Goal: Task Accomplishment & Management: Complete application form

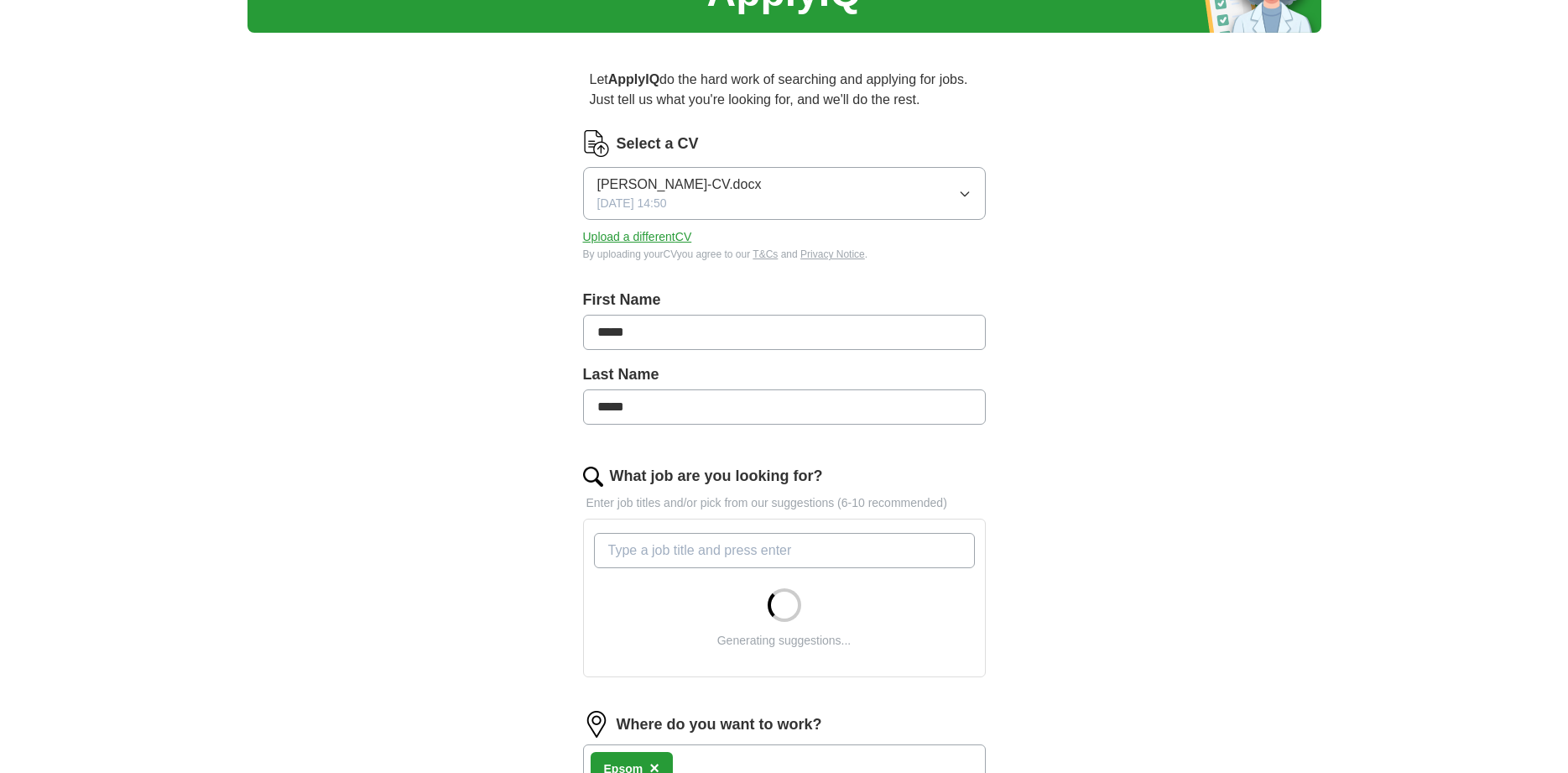
scroll to position [199, 0]
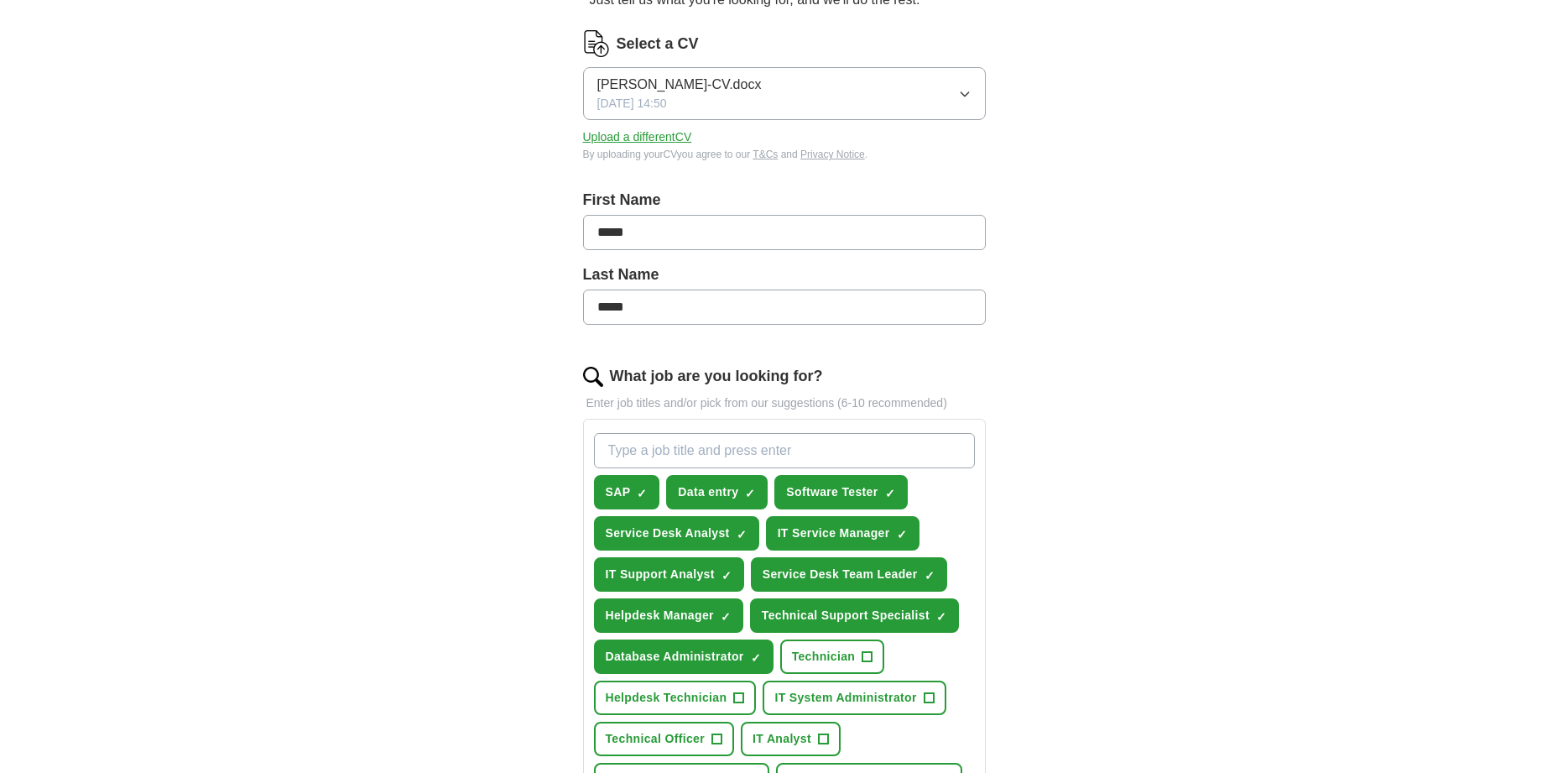
click at [711, 448] on input "What job are you looking for?" at bounding box center [784, 451] width 381 height 35
type input "QA F"
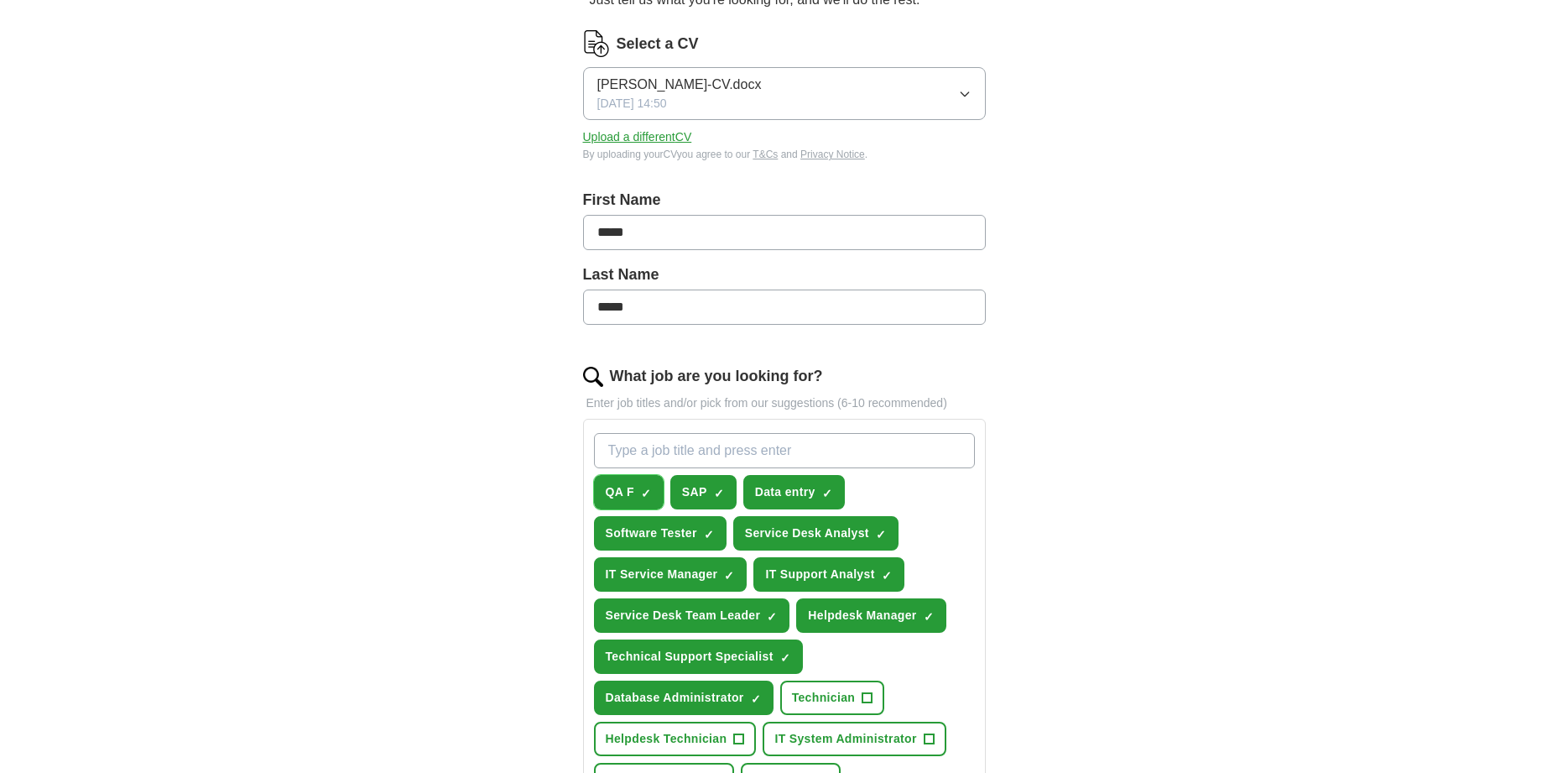
click at [652, 492] on span "✓ ×" at bounding box center [646, 493] width 11 height 10
click at [654, 453] on input "What job are you looking for?" at bounding box center [784, 451] width 381 height 35
click at [647, 489] on span "+" at bounding box center [646, 493] width 10 height 14
click at [0, 0] on span "×" at bounding box center [0, 0] width 0 height 0
click at [626, 493] on span "QA F" at bounding box center [620, 492] width 28 height 17
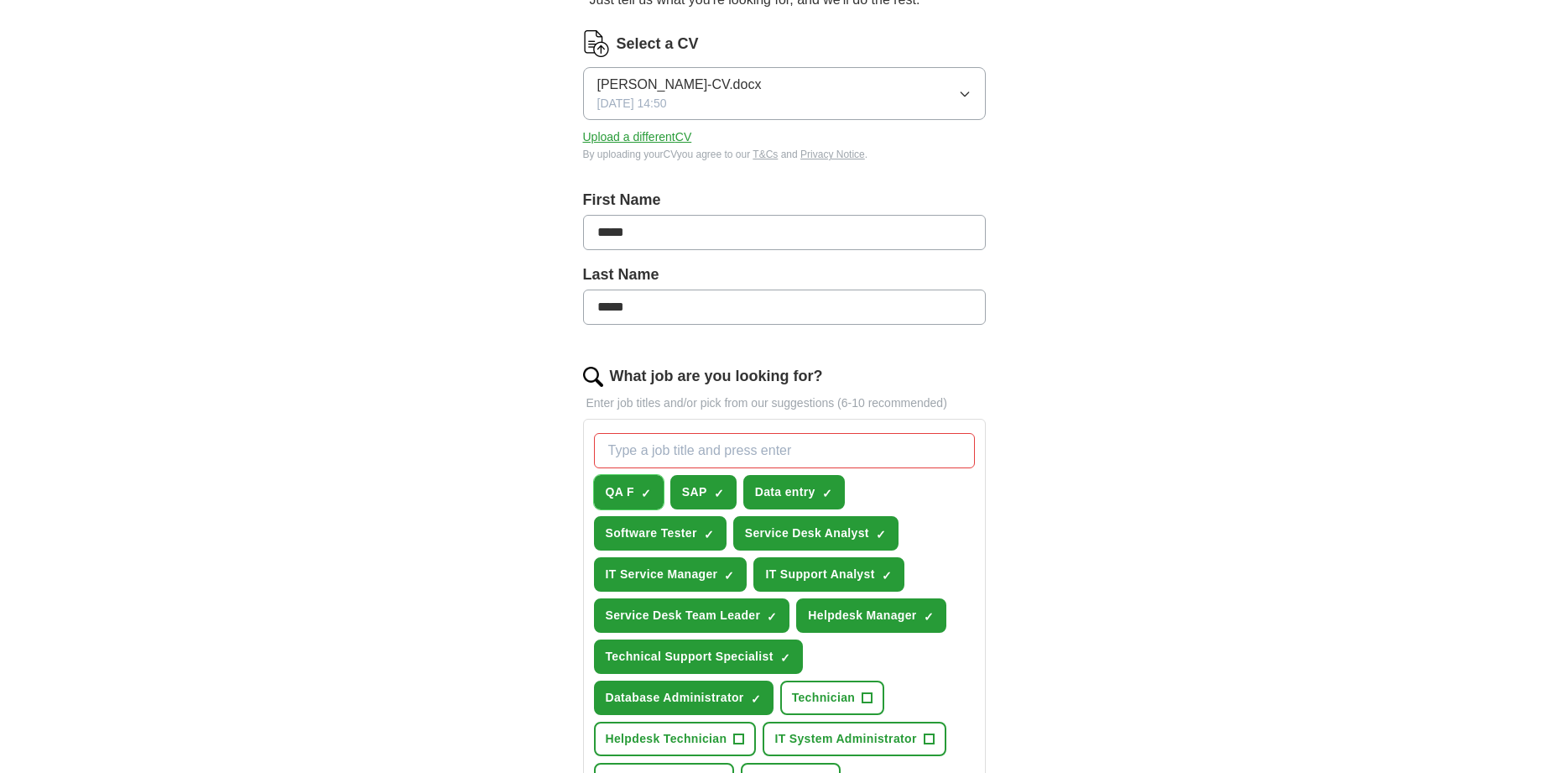
click at [624, 494] on span "QA F" at bounding box center [620, 492] width 28 height 17
click at [0, 0] on span "×" at bounding box center [0, 0] width 0 height 0
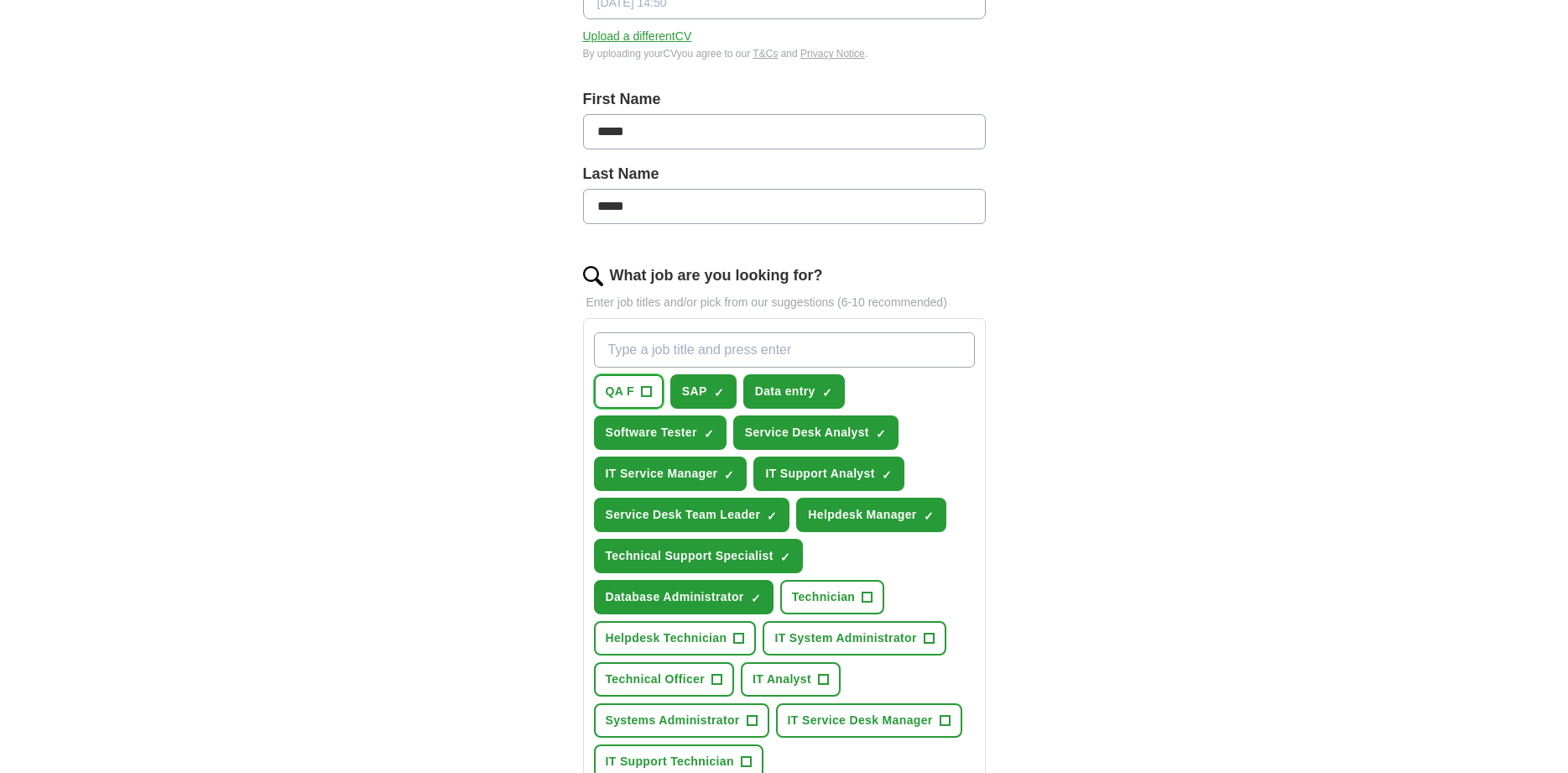
scroll to position [425, 0]
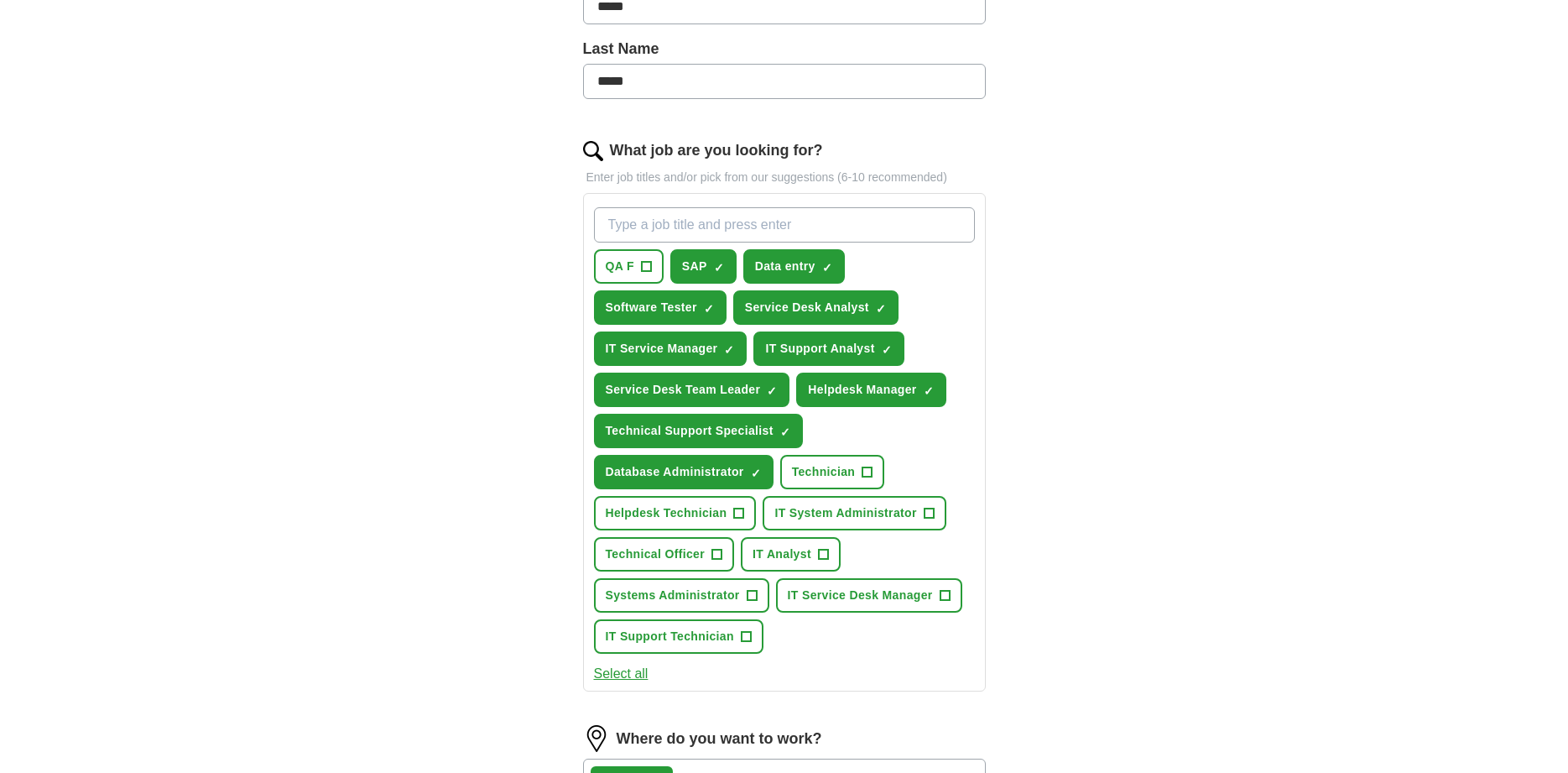
click at [712, 224] on input "What job are you looking for?" at bounding box center [784, 224] width 381 height 35
type input "QA Software Tester"
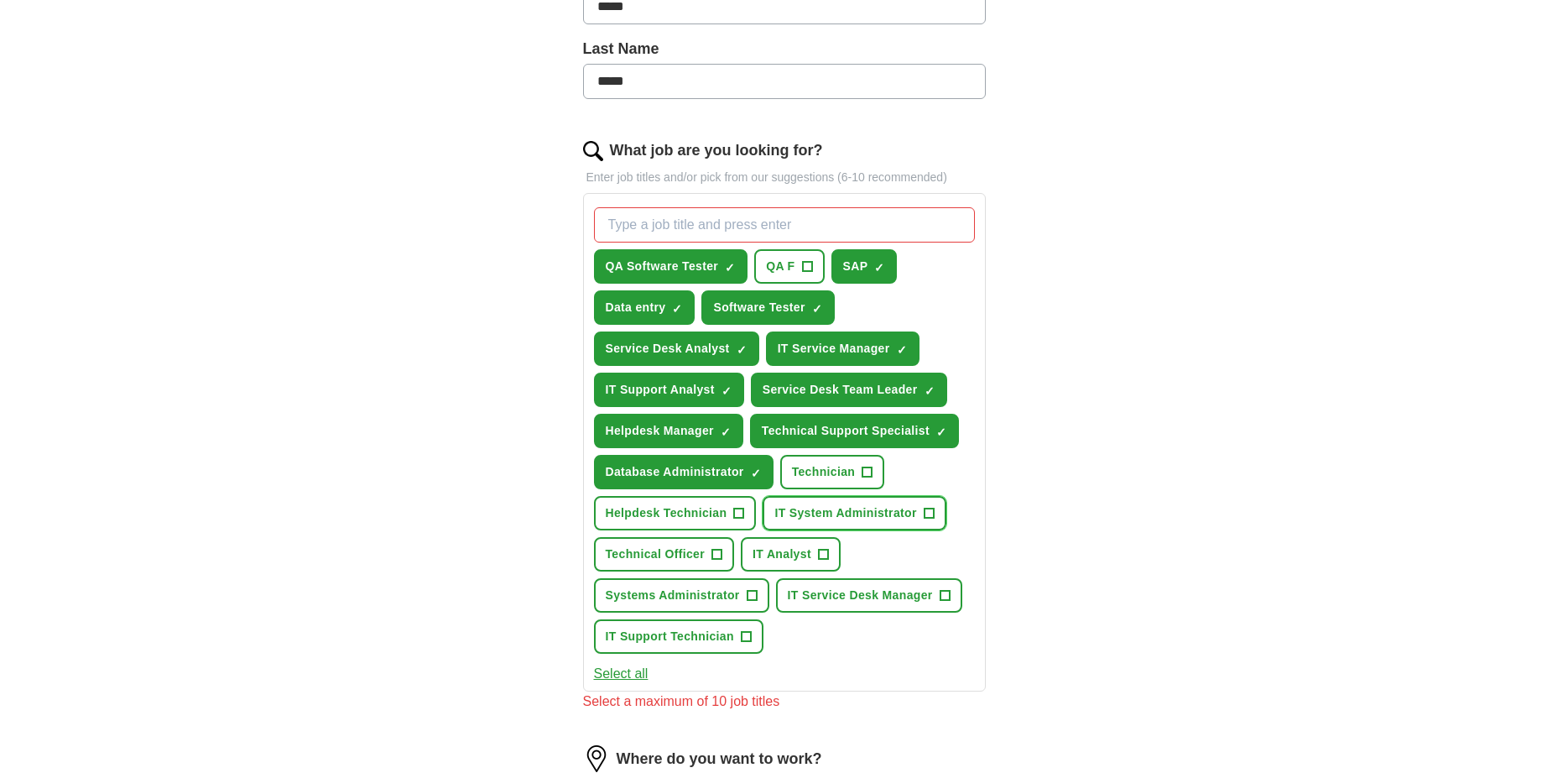
click at [926, 512] on span "+" at bounding box center [929, 513] width 10 height 14
click at [0, 0] on span "×" at bounding box center [0, 0] width 0 height 0
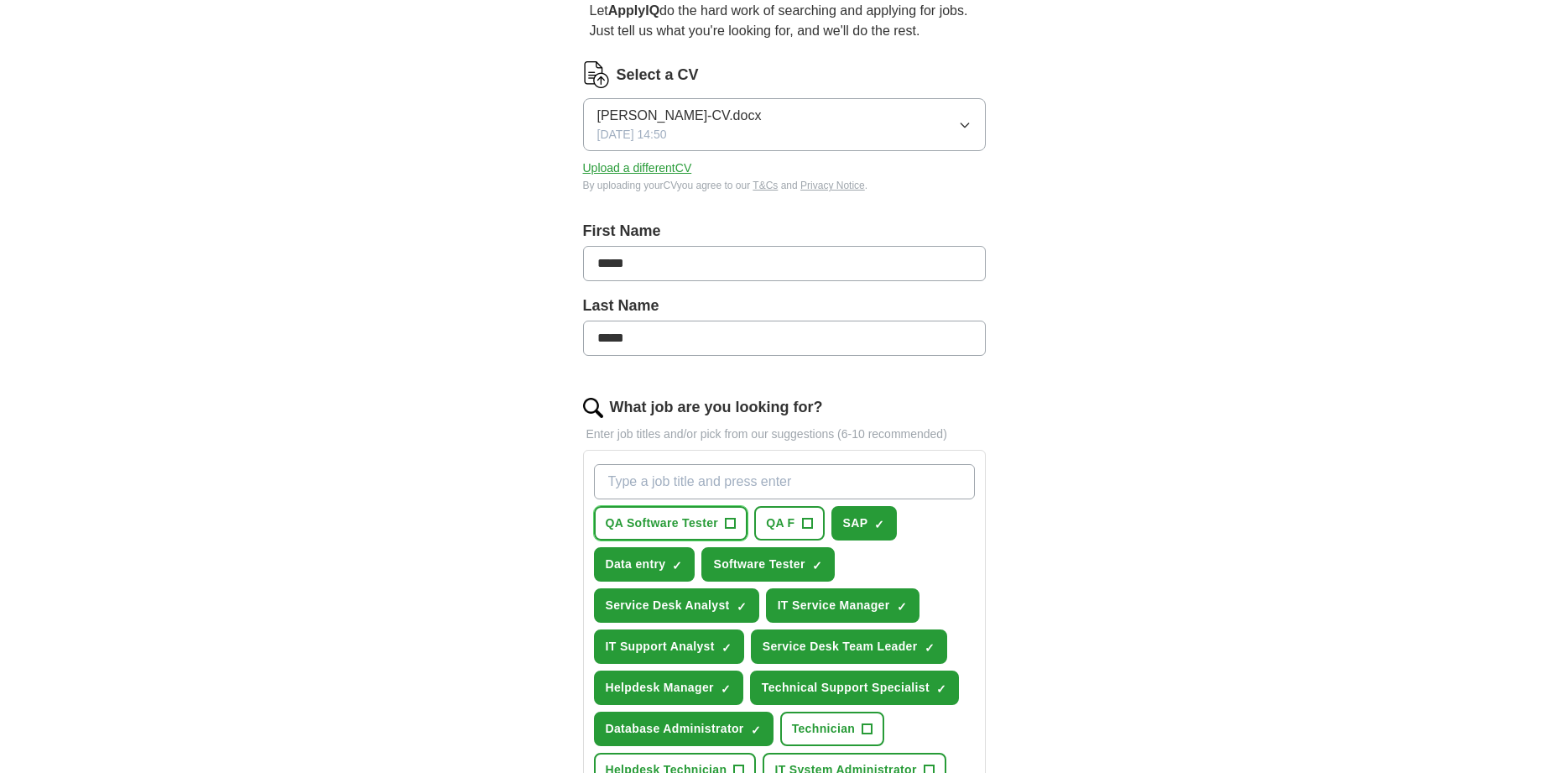
scroll to position [166, 0]
